Goal: Transaction & Acquisition: Purchase product/service

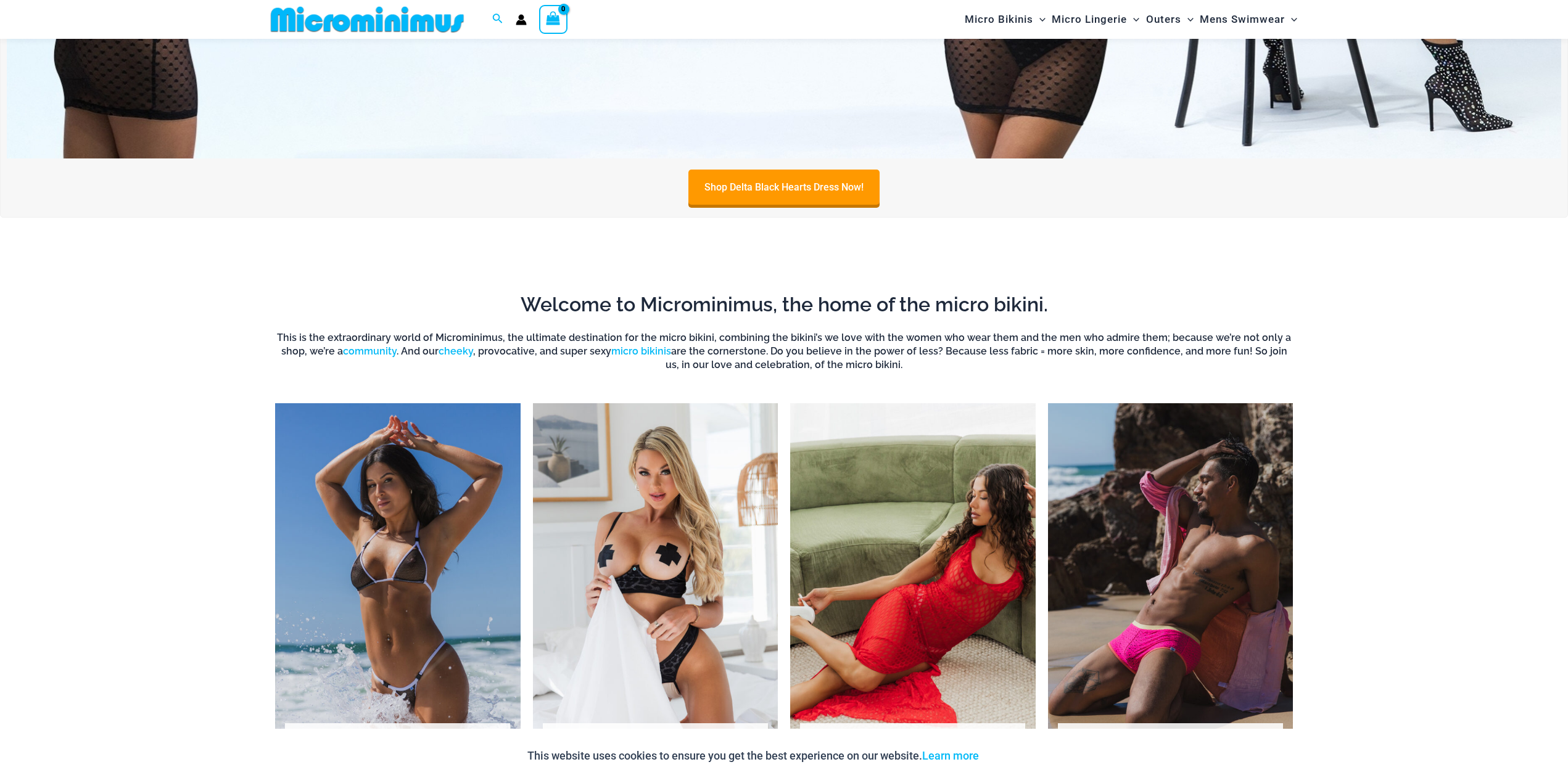
scroll to position [1099, 0]
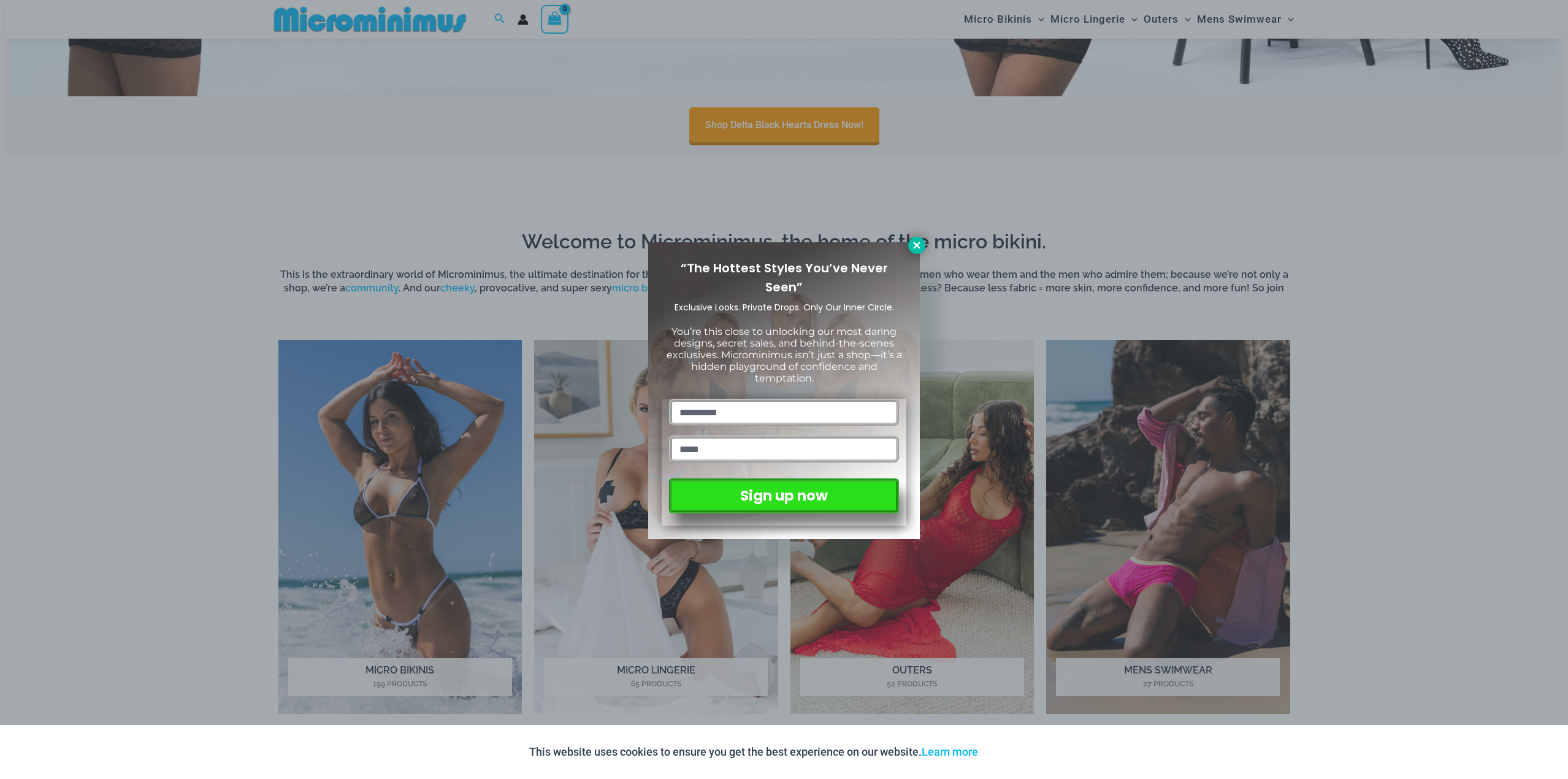
click at [913, 249] on icon at bounding box center [917, 246] width 11 height 11
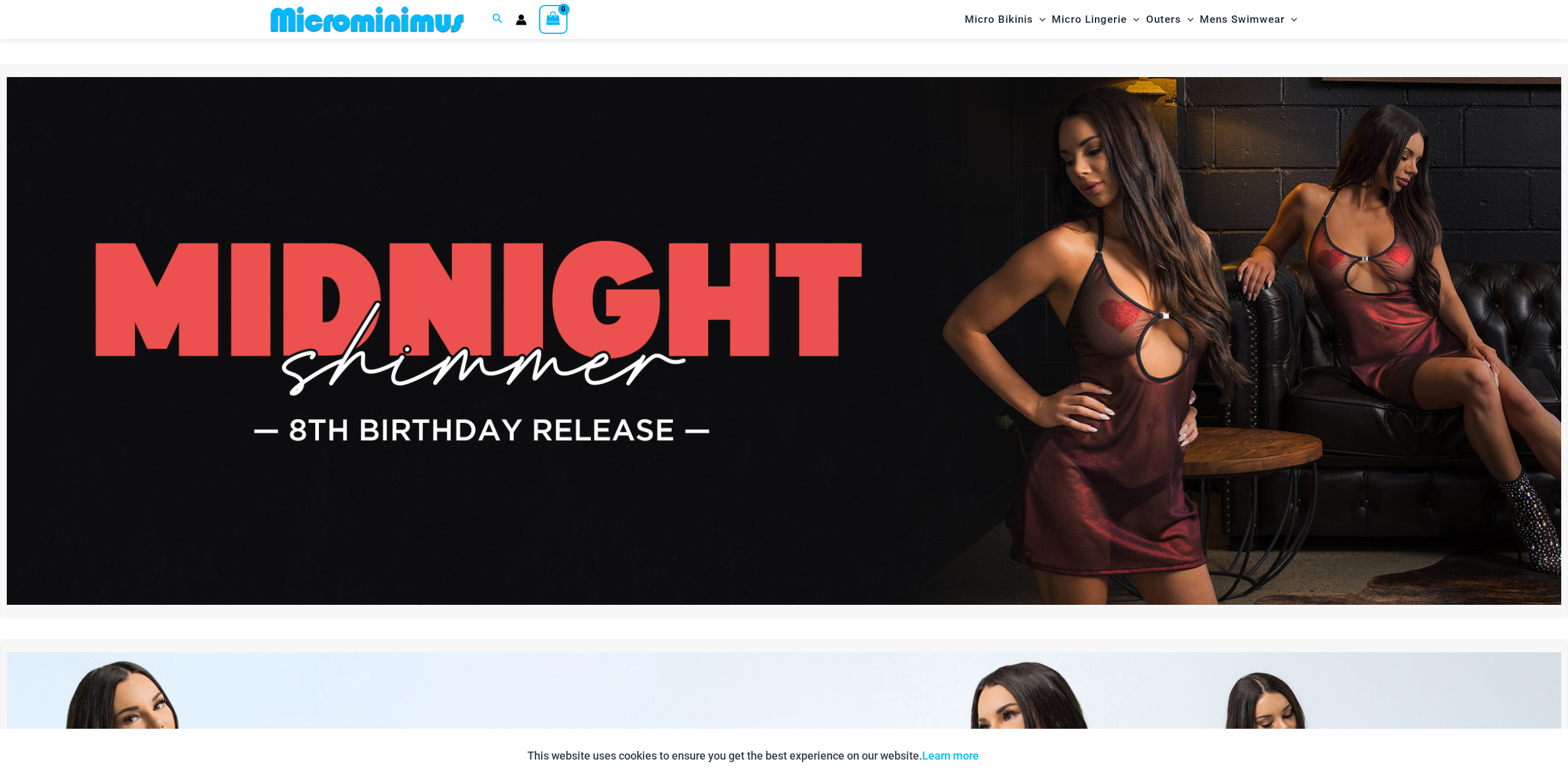
scroll to position [0, 0]
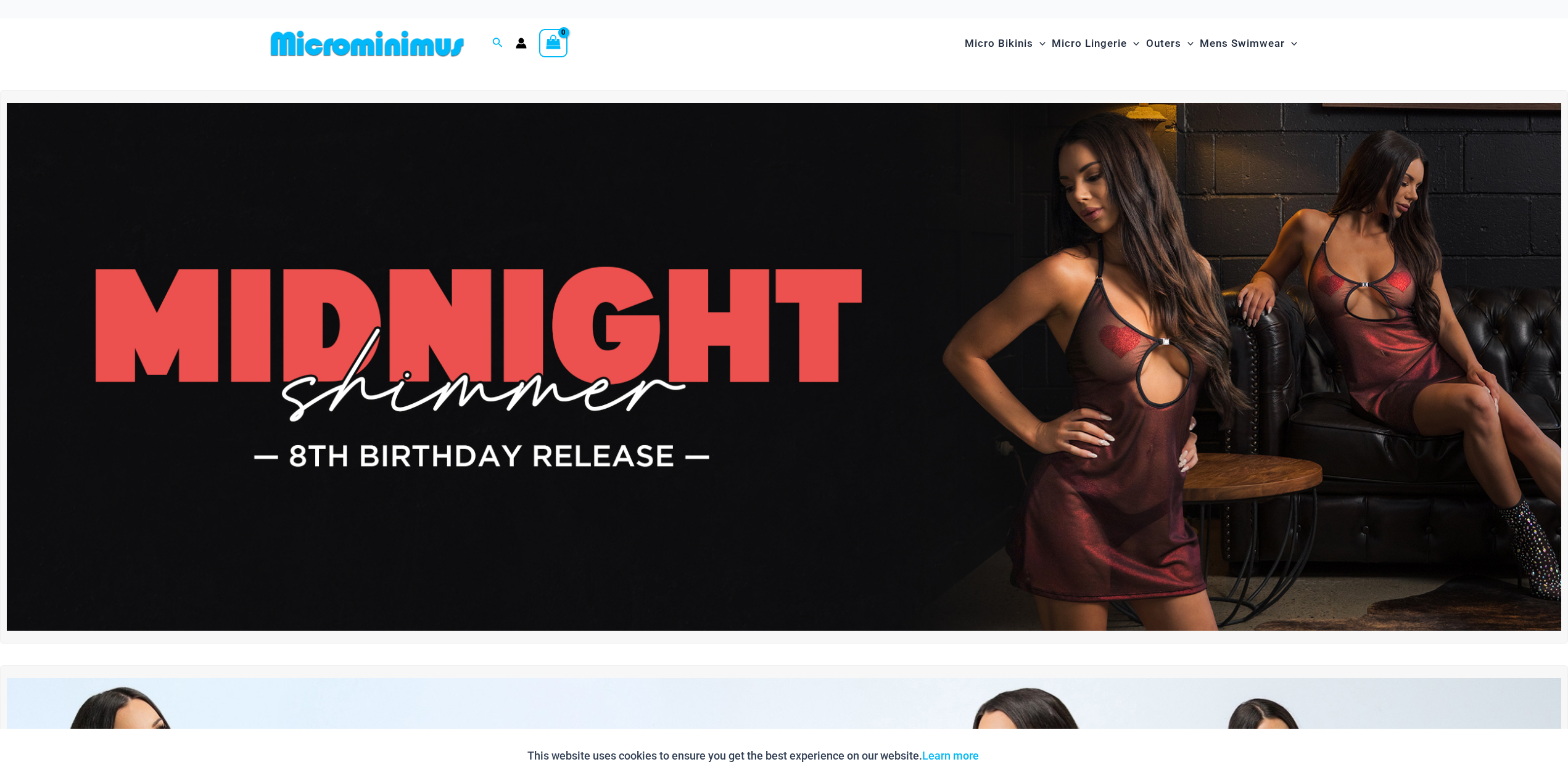
click at [325, 50] on img at bounding box center [367, 43] width 203 height 28
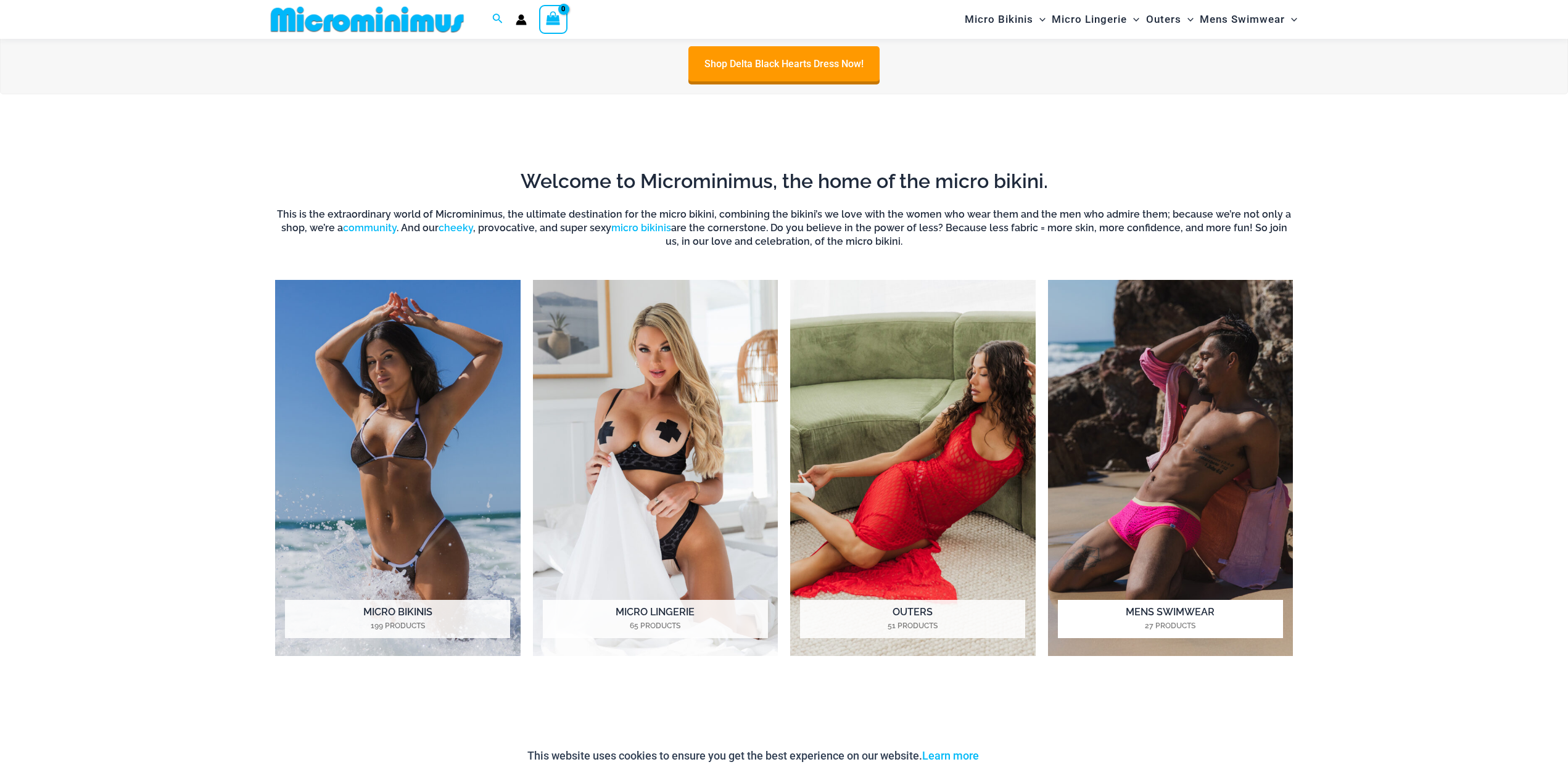
scroll to position [852, 0]
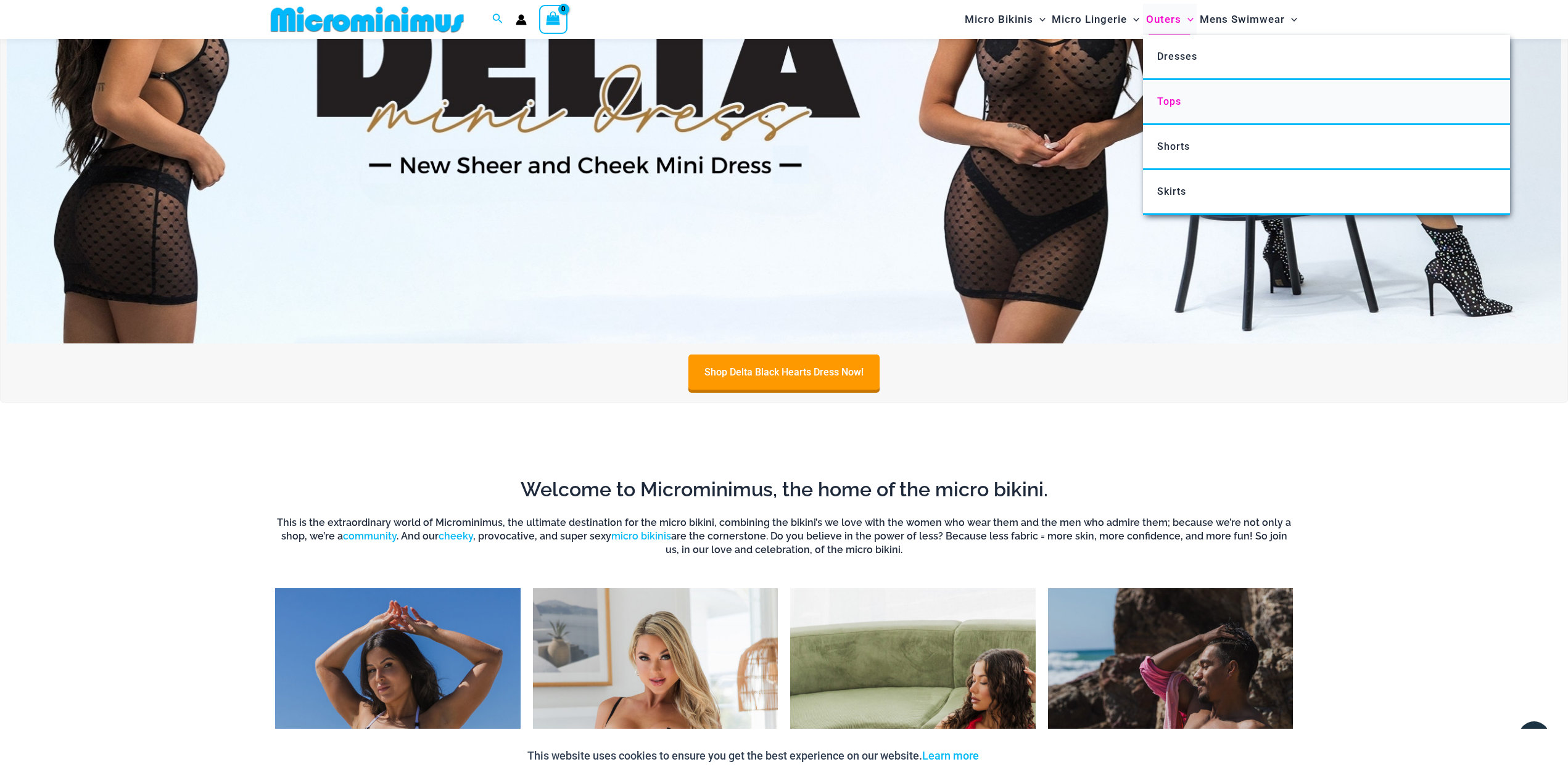
click at [1159, 116] on link "Tops" at bounding box center [1326, 103] width 367 height 45
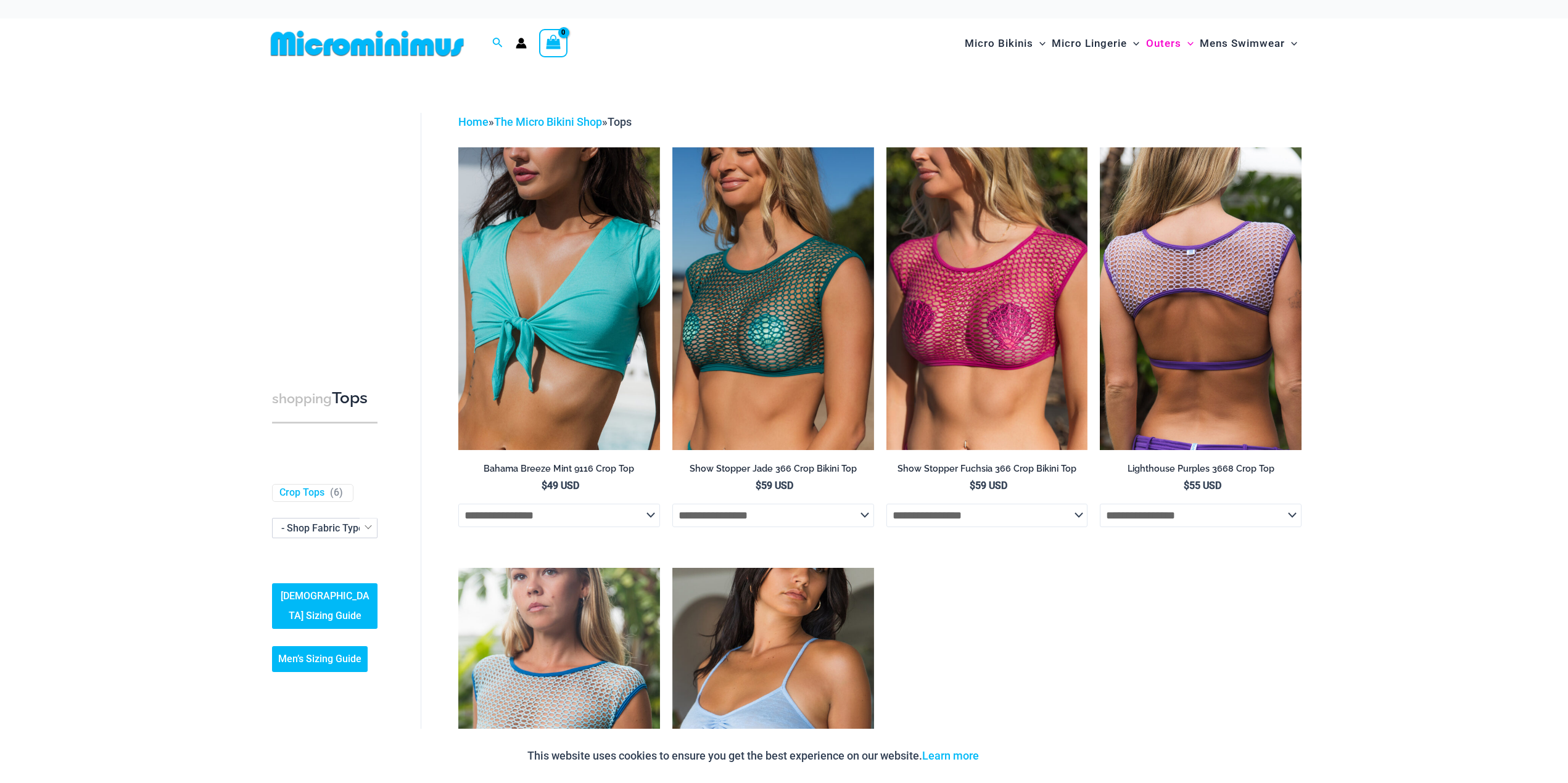
click at [1250, 239] on img at bounding box center [1200, 298] width 202 height 302
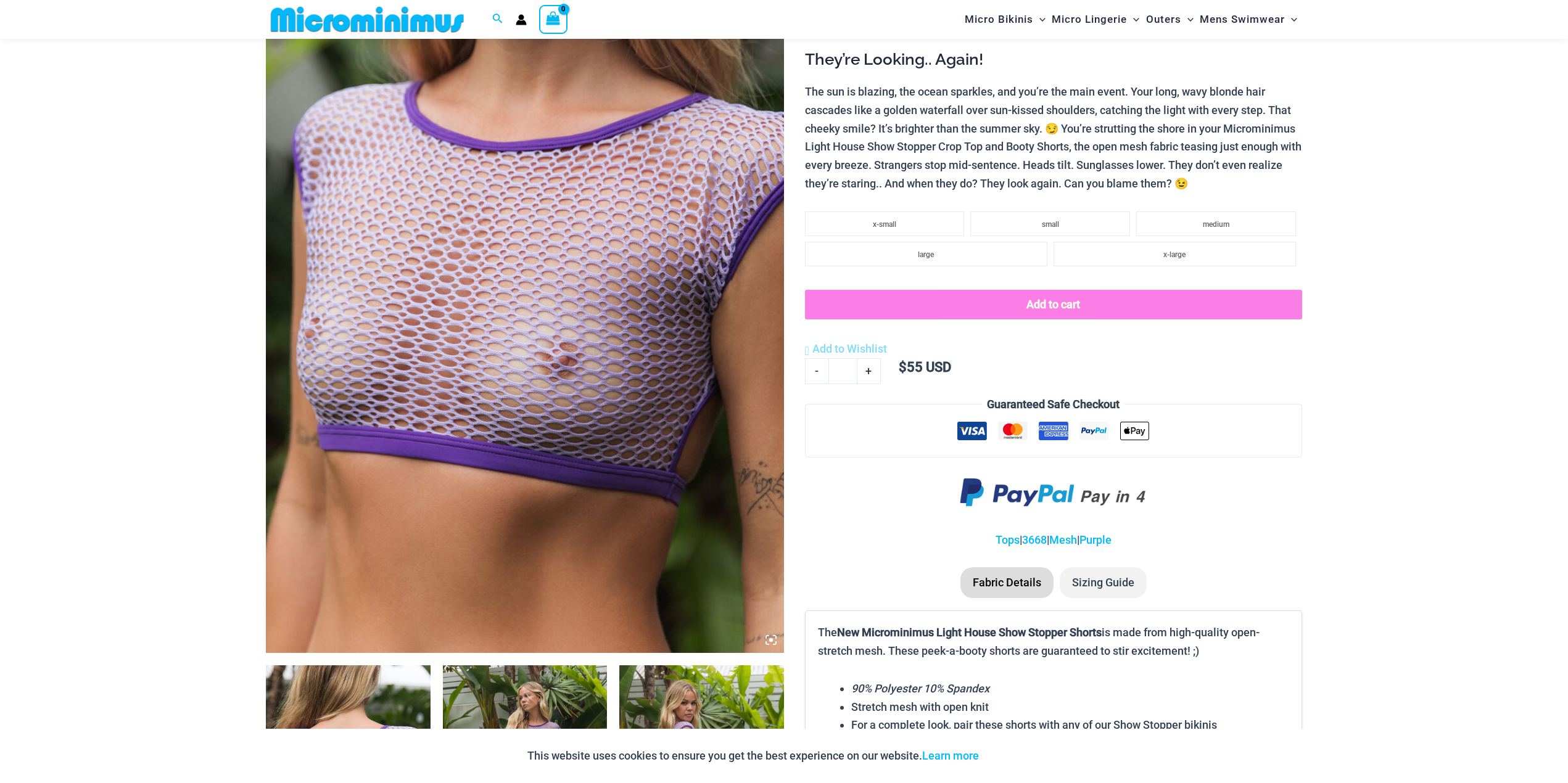
scroll to position [236, 0]
click at [542, 382] on img at bounding box center [525, 265] width 518 height 777
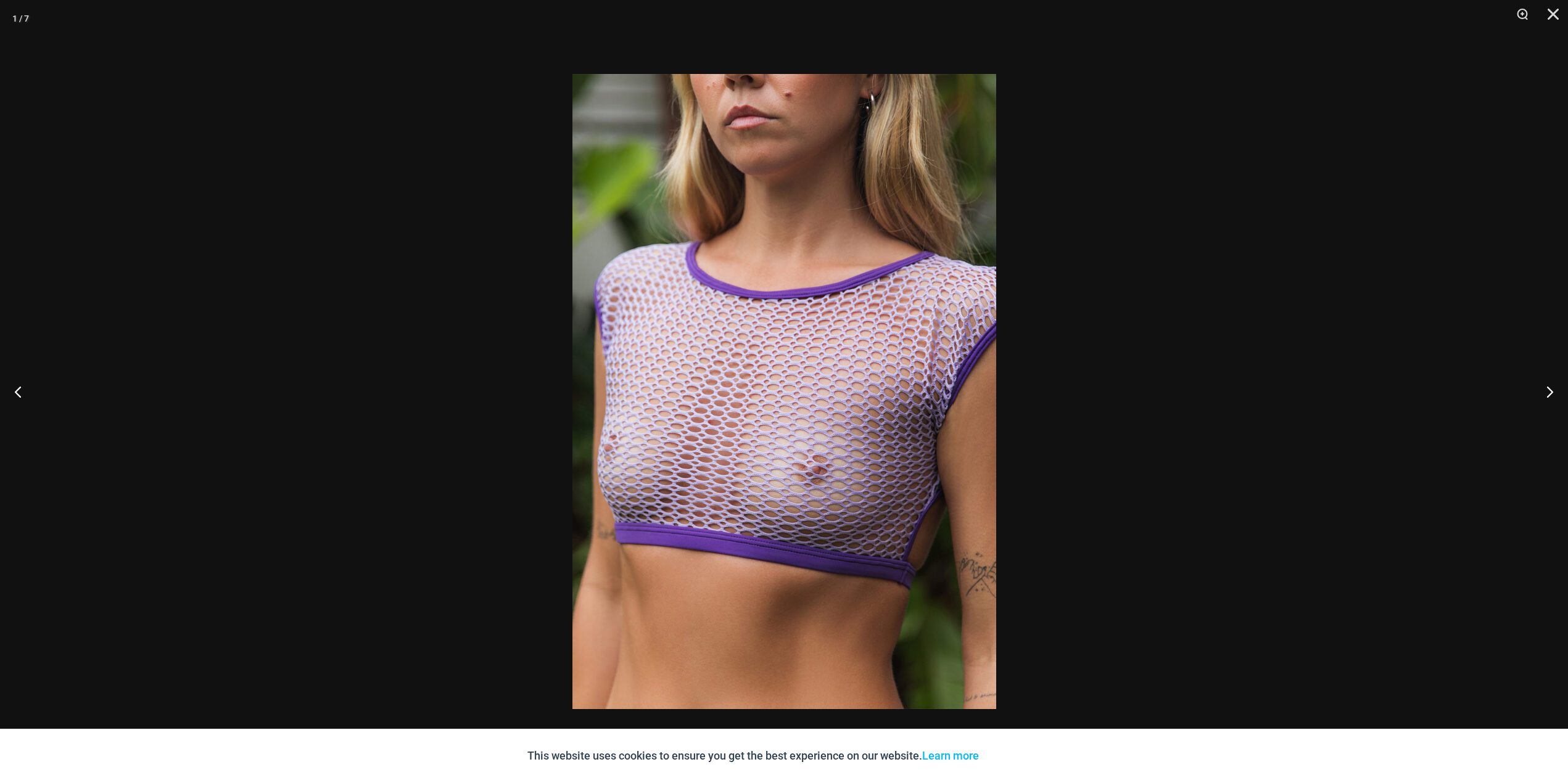
click at [704, 381] on img at bounding box center [784, 392] width 424 height 635
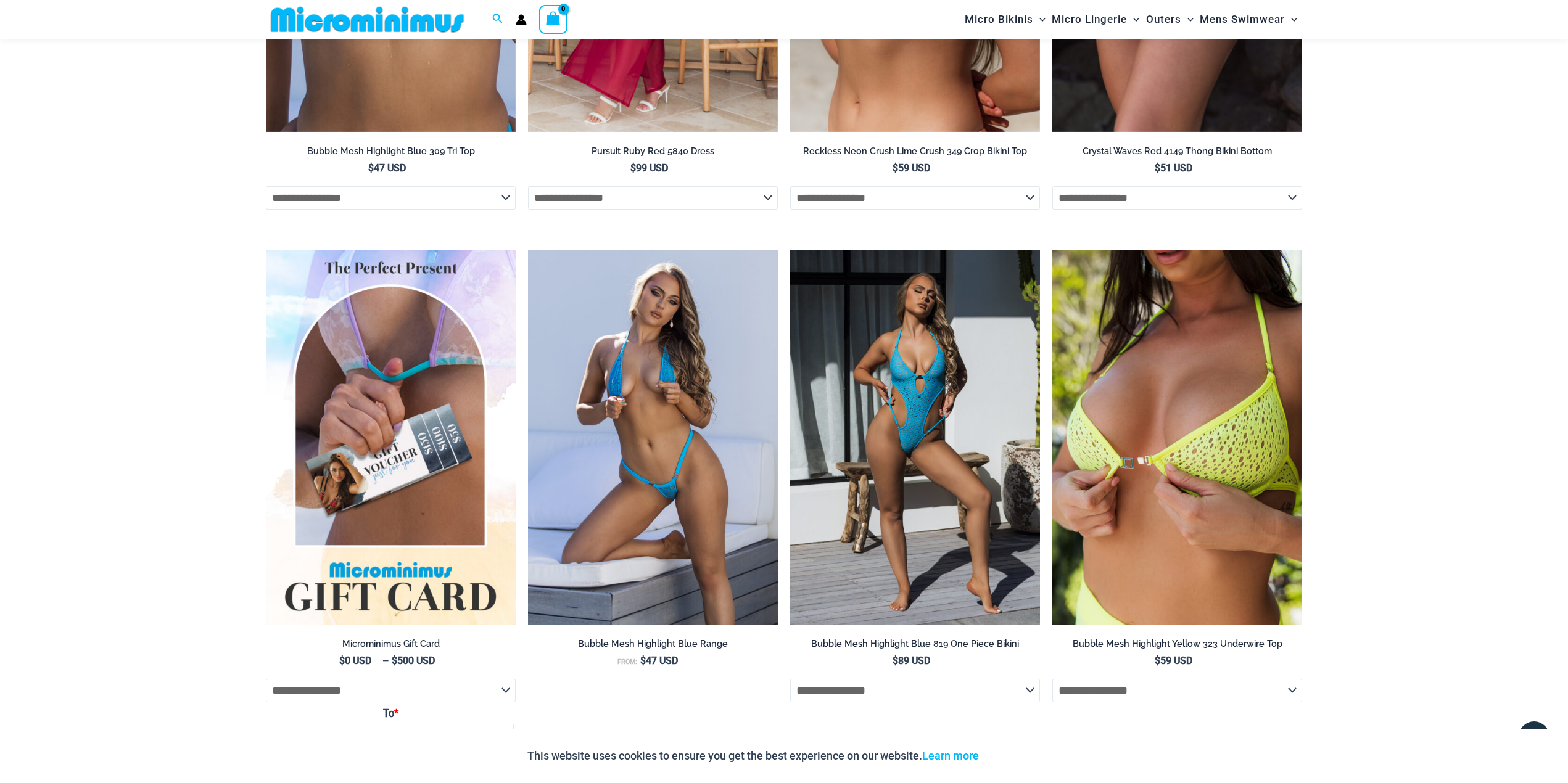
scroll to position [2949, 0]
